Goal: Transaction & Acquisition: Purchase product/service

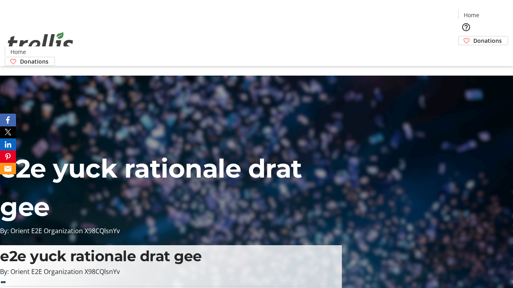
click at [473, 36] on span "Donations" at bounding box center [487, 40] width 28 height 8
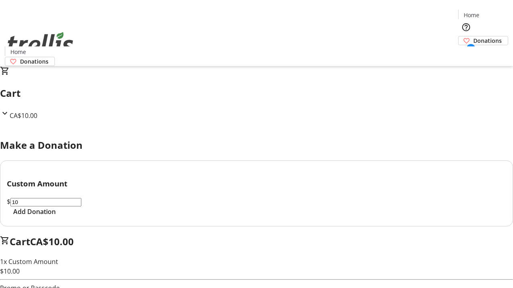
select select "CA"
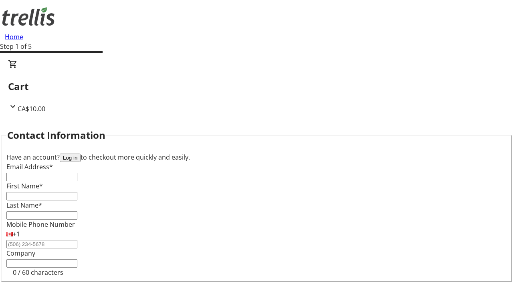
click at [81, 154] on button "Log in" at bounding box center [70, 158] width 21 height 8
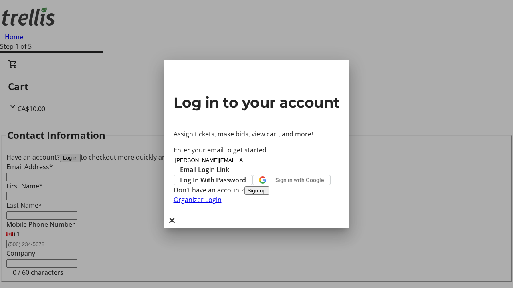
type input "[PERSON_NAME][EMAIL_ADDRESS][DOMAIN_NAME]"
click at [229, 165] on span "Email Login Link" at bounding box center [204, 170] width 49 height 10
